Goal: Register for event/course: Register for event/course

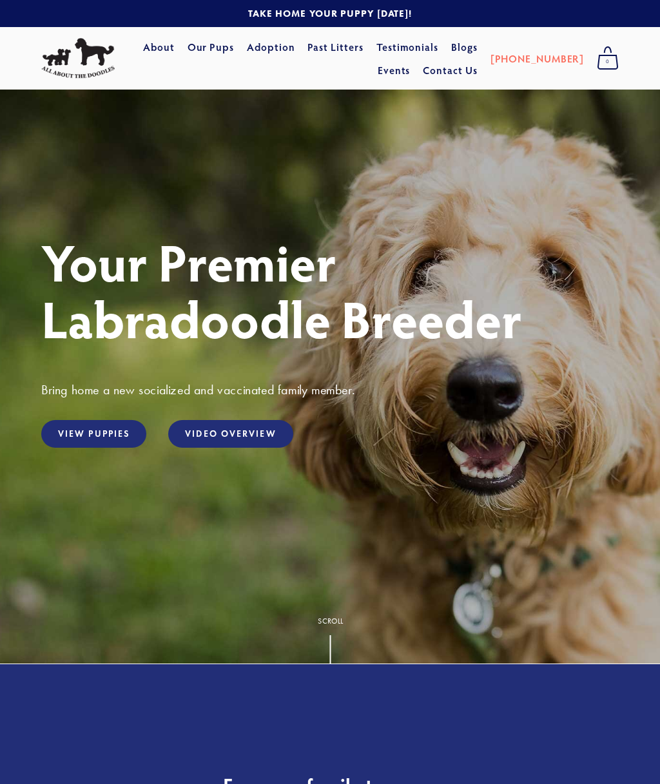
click at [121, 436] on link "View Puppies" at bounding box center [93, 434] width 105 height 28
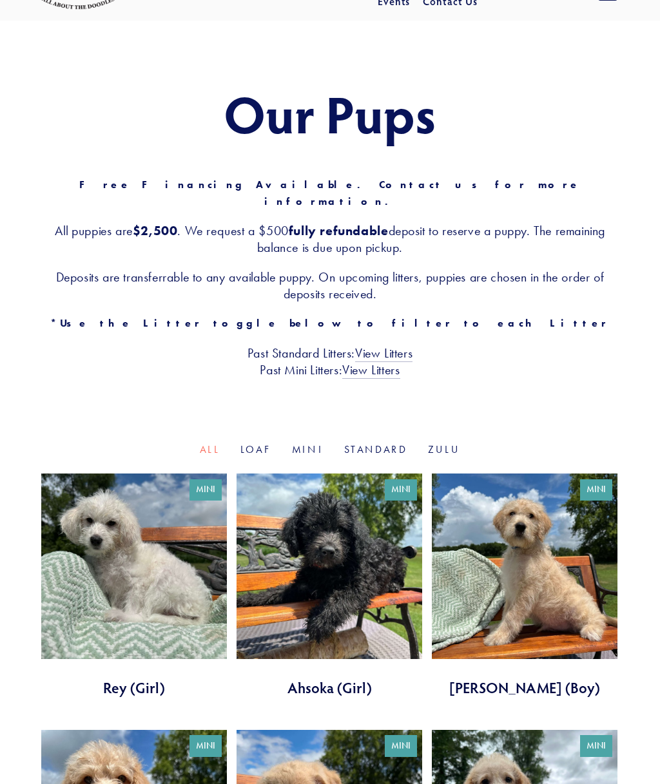
scroll to position [68, 0]
click at [391, 346] on link "View Litters" at bounding box center [383, 354] width 57 height 17
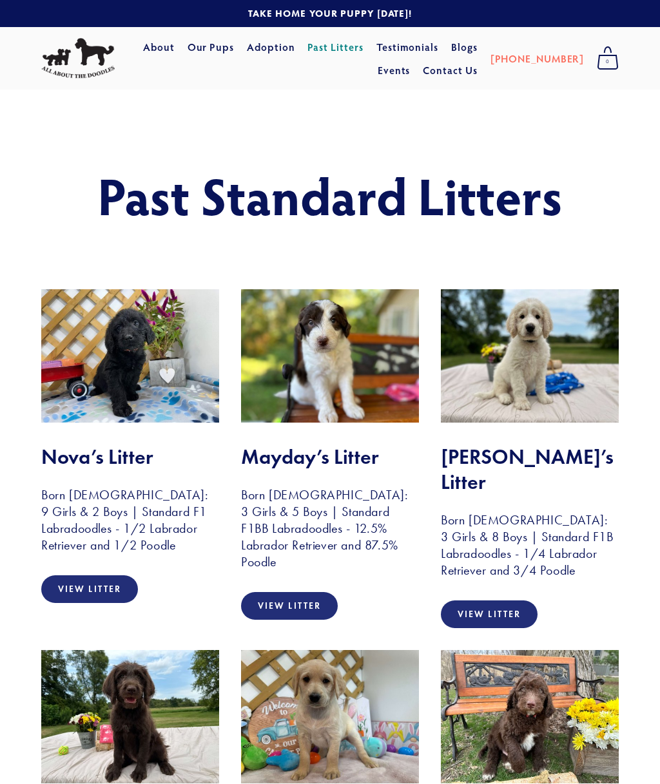
click at [411, 59] on link "Events" at bounding box center [394, 70] width 33 height 23
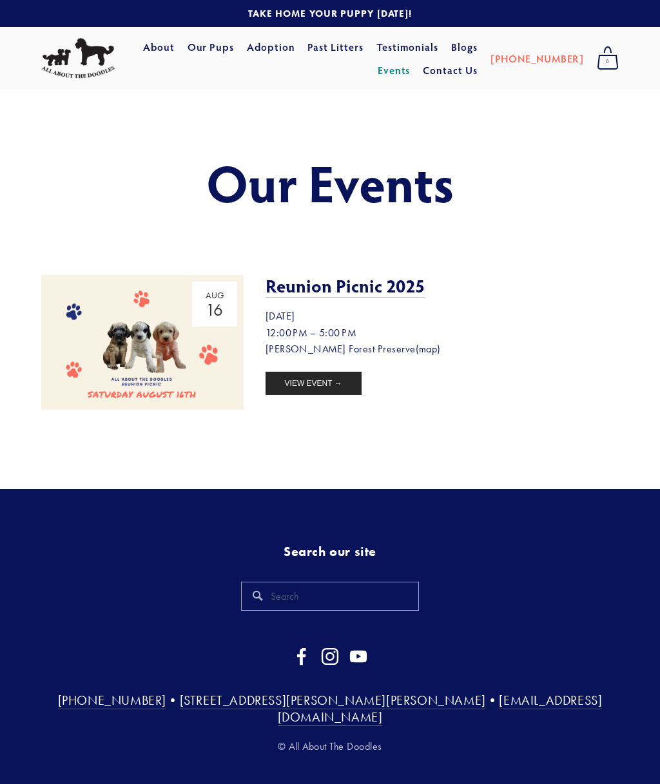
click at [369, 287] on link "Reunion Picnic 2025" at bounding box center [345, 286] width 159 height 24
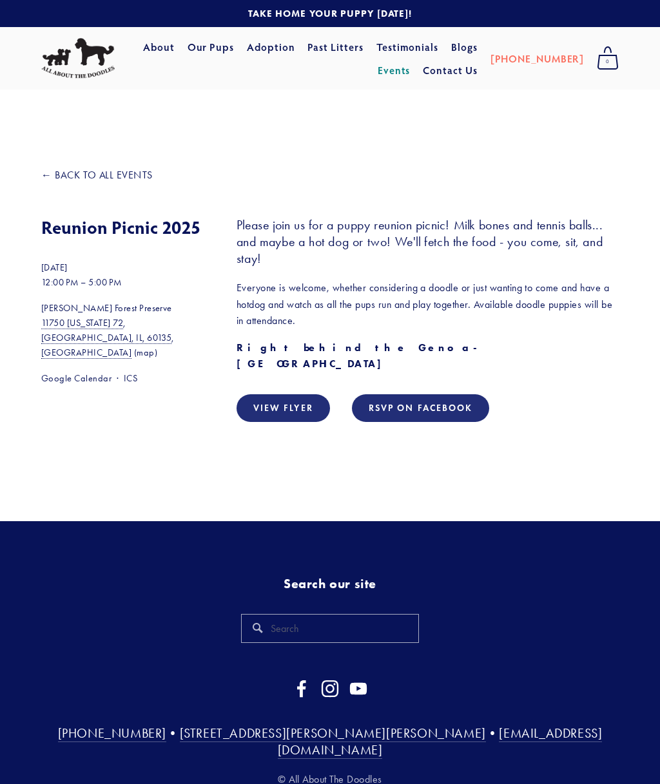
click at [68, 268] on time "[DATE]" at bounding box center [54, 267] width 26 height 11
click at [298, 394] on link "View Flyer" at bounding box center [283, 408] width 93 height 28
click at [455, 394] on link "RSVP On Facebook" at bounding box center [421, 408] width 138 height 28
